Goal: Find specific page/section

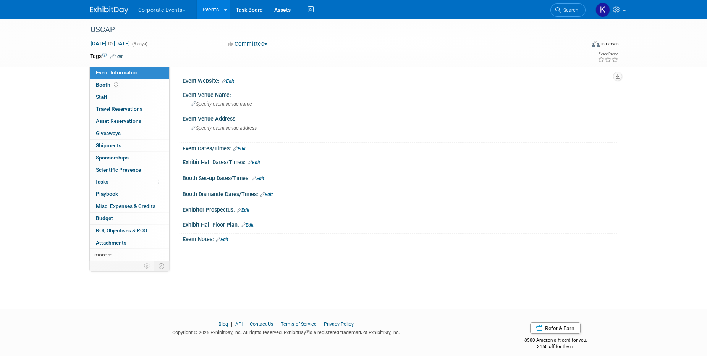
click at [174, 11] on button "Corporate Events" at bounding box center [166, 8] width 58 height 17
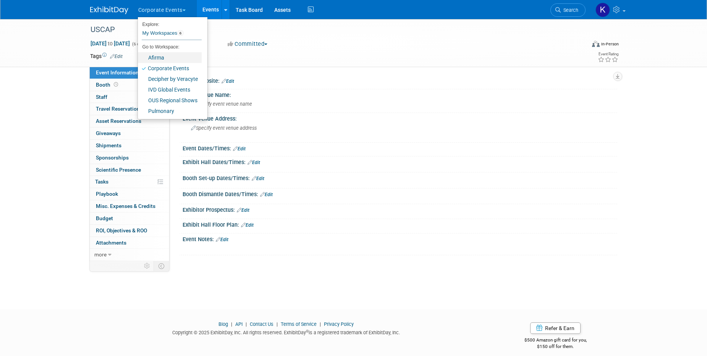
click at [174, 57] on link "Afirma" at bounding box center [170, 57] width 64 height 11
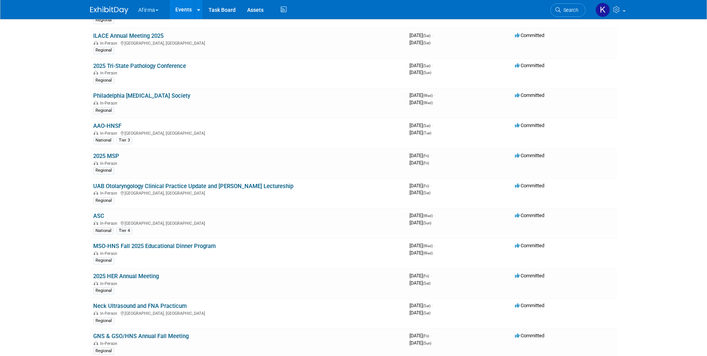
scroll to position [313, 0]
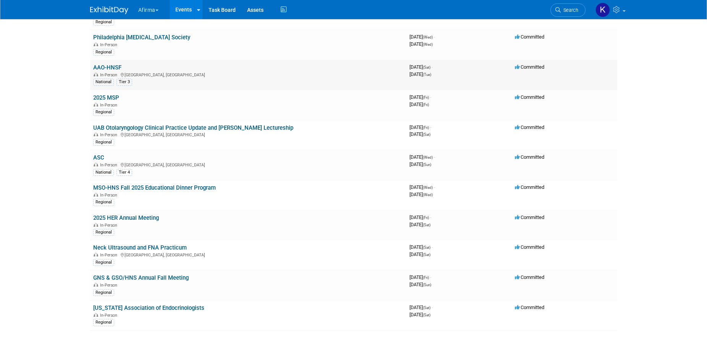
click at [107, 68] on link "AAO-HNSF" at bounding box center [107, 67] width 28 height 7
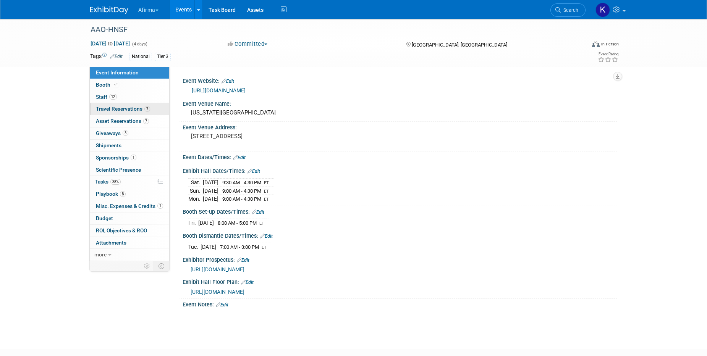
click at [115, 103] on link "7 Travel Reservations 7" at bounding box center [129, 109] width 79 height 12
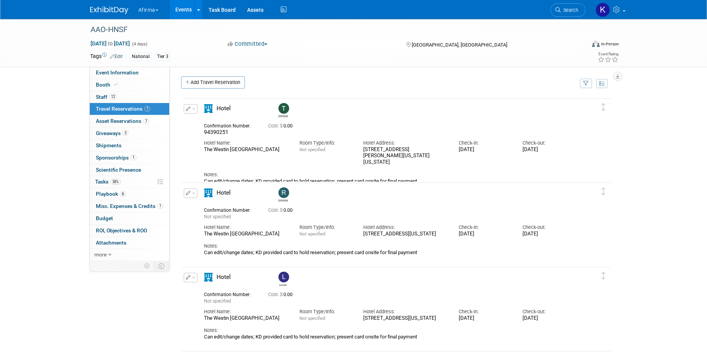
scroll to position [66, 0]
